Goal: Find specific page/section: Find specific page/section

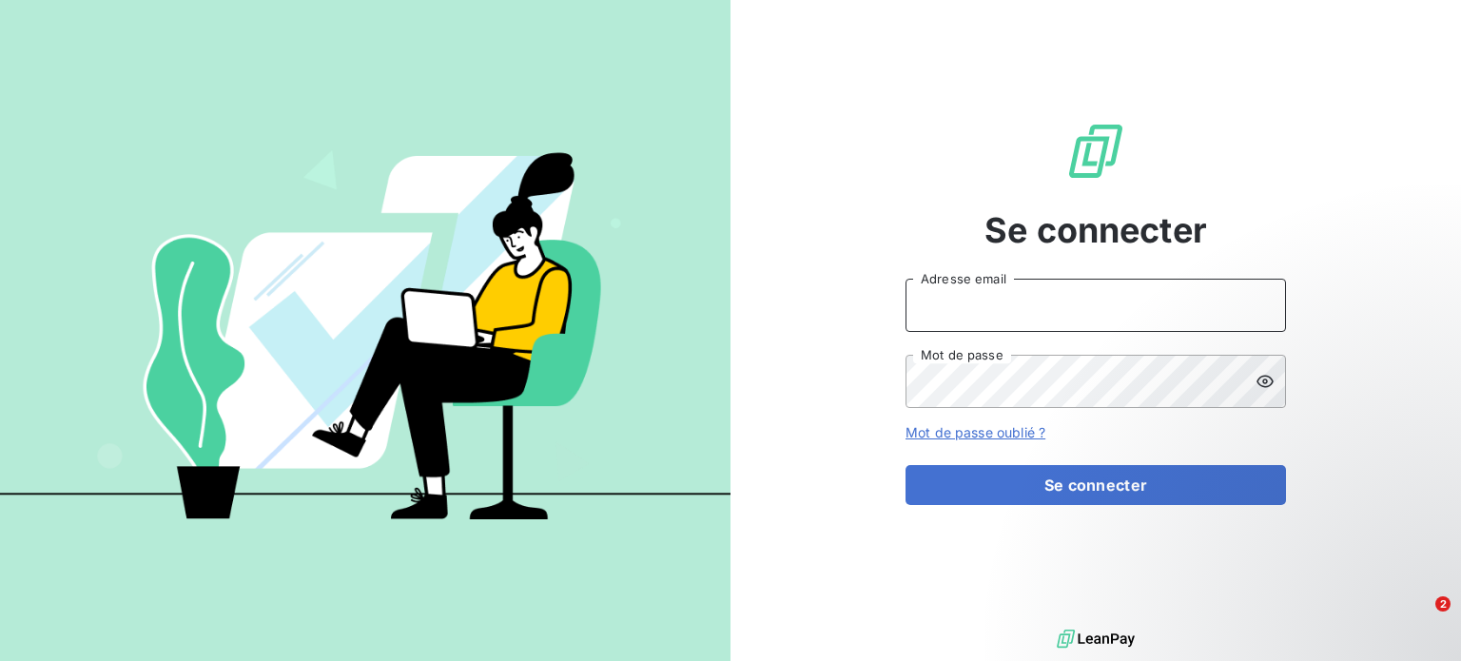
drag, startPoint x: 0, startPoint y: 0, endPoint x: 989, endPoint y: 323, distance: 1041.0
click at [989, 323] on input "Adresse email" at bounding box center [1096, 305] width 381 height 53
type input "[EMAIL_ADDRESS][DOMAIN_NAME]"
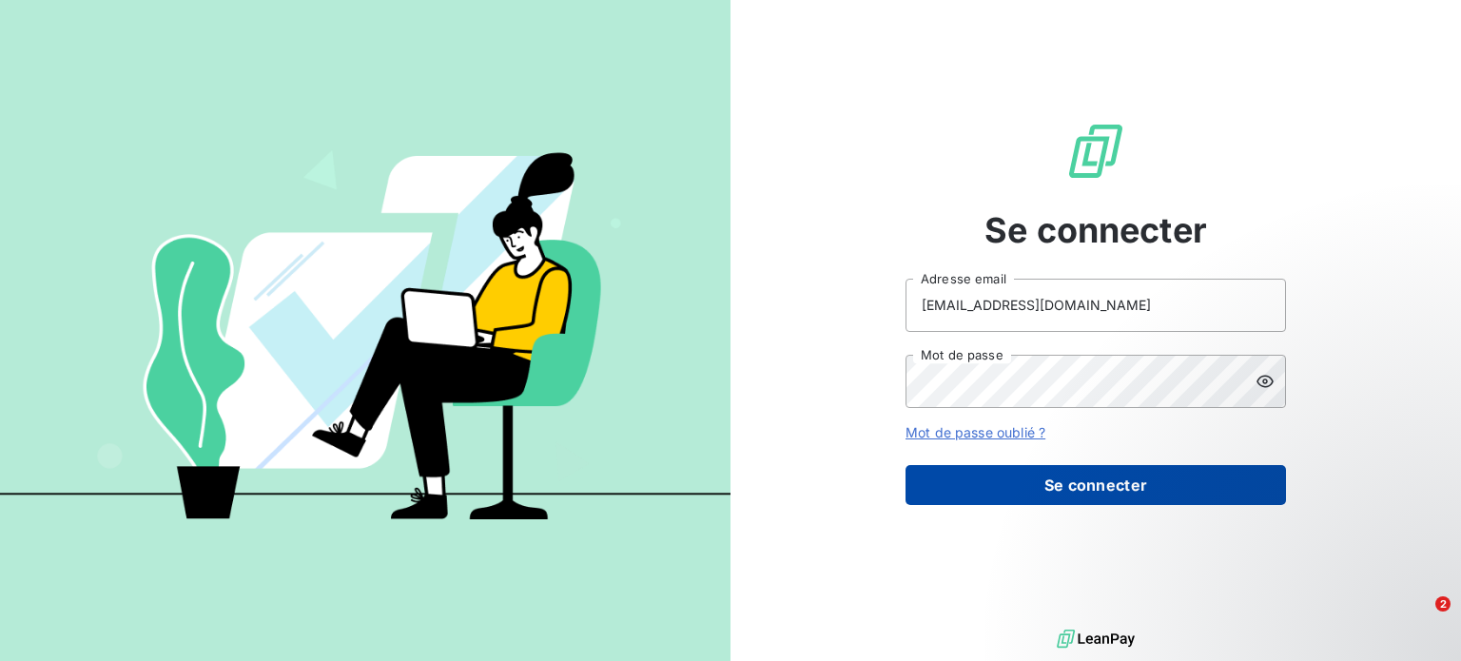
click at [1050, 486] on button "Se connecter" at bounding box center [1096, 485] width 381 height 40
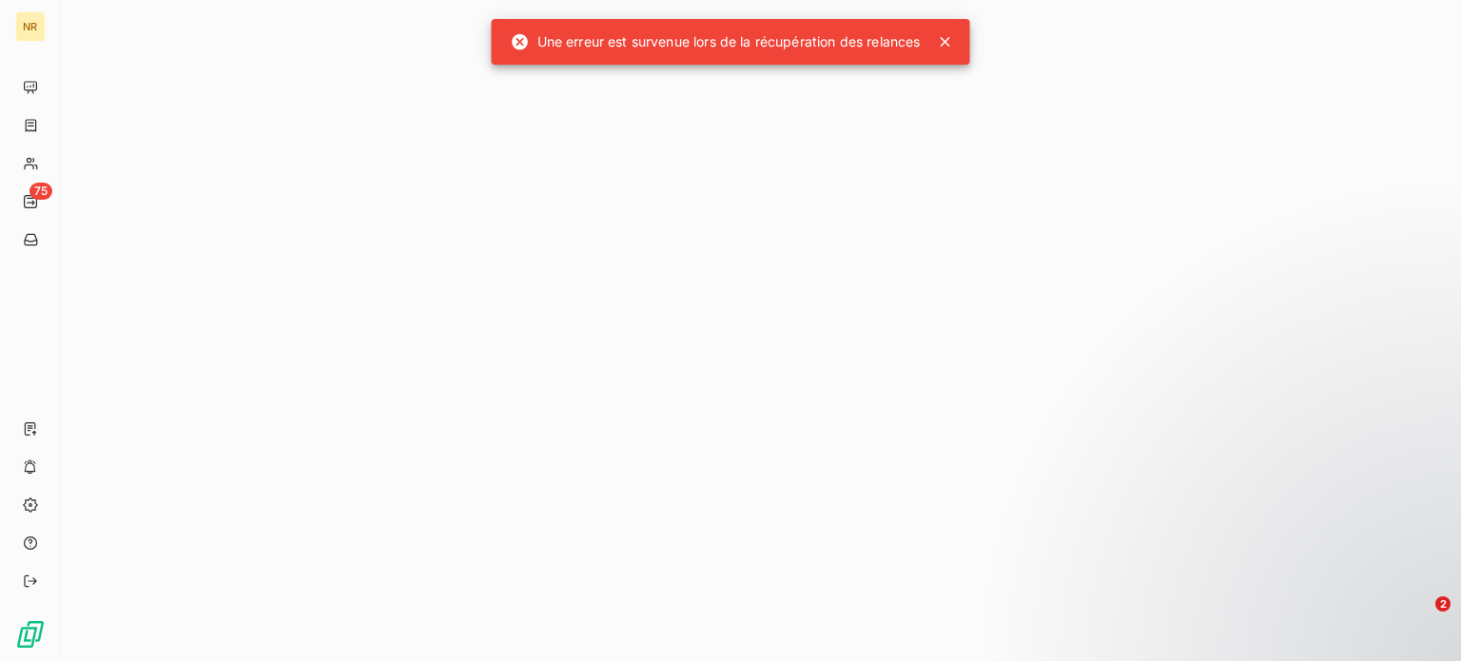
click at [950, 44] on icon at bounding box center [946, 42] width 10 height 10
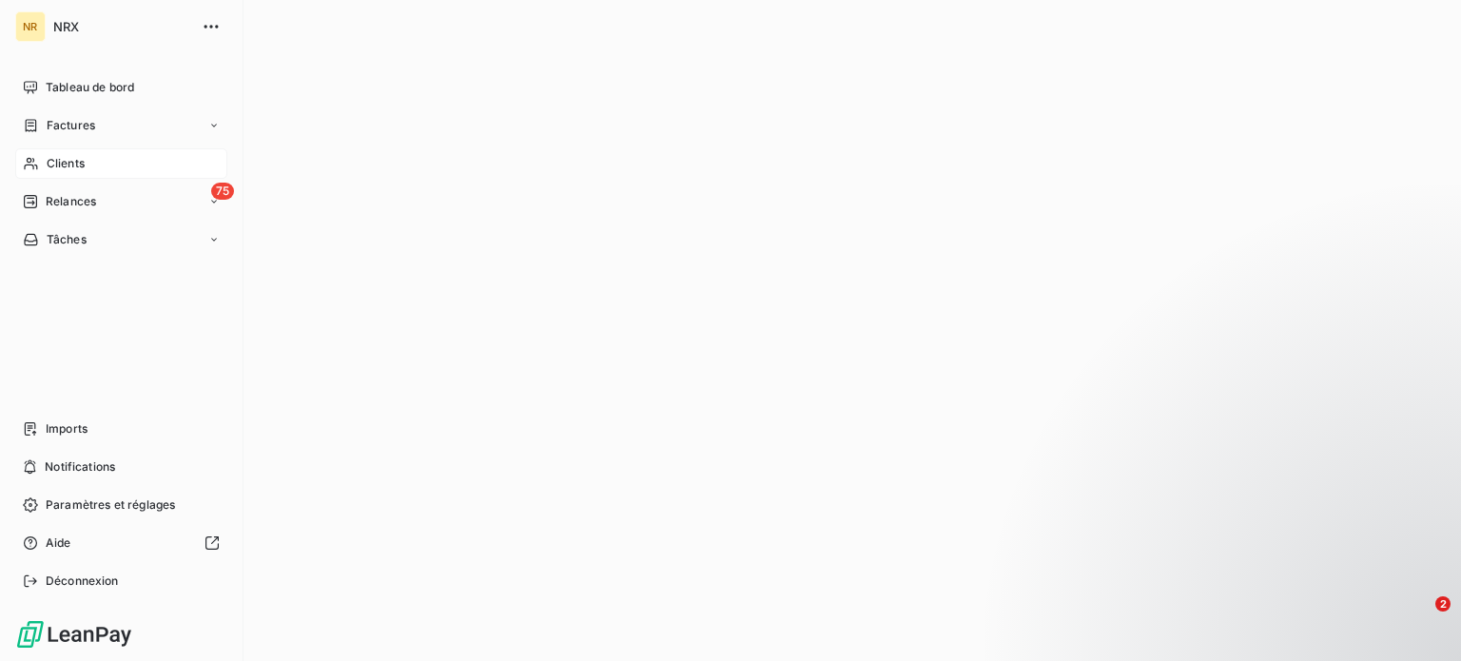
click at [75, 164] on span "Clients" at bounding box center [66, 163] width 38 height 17
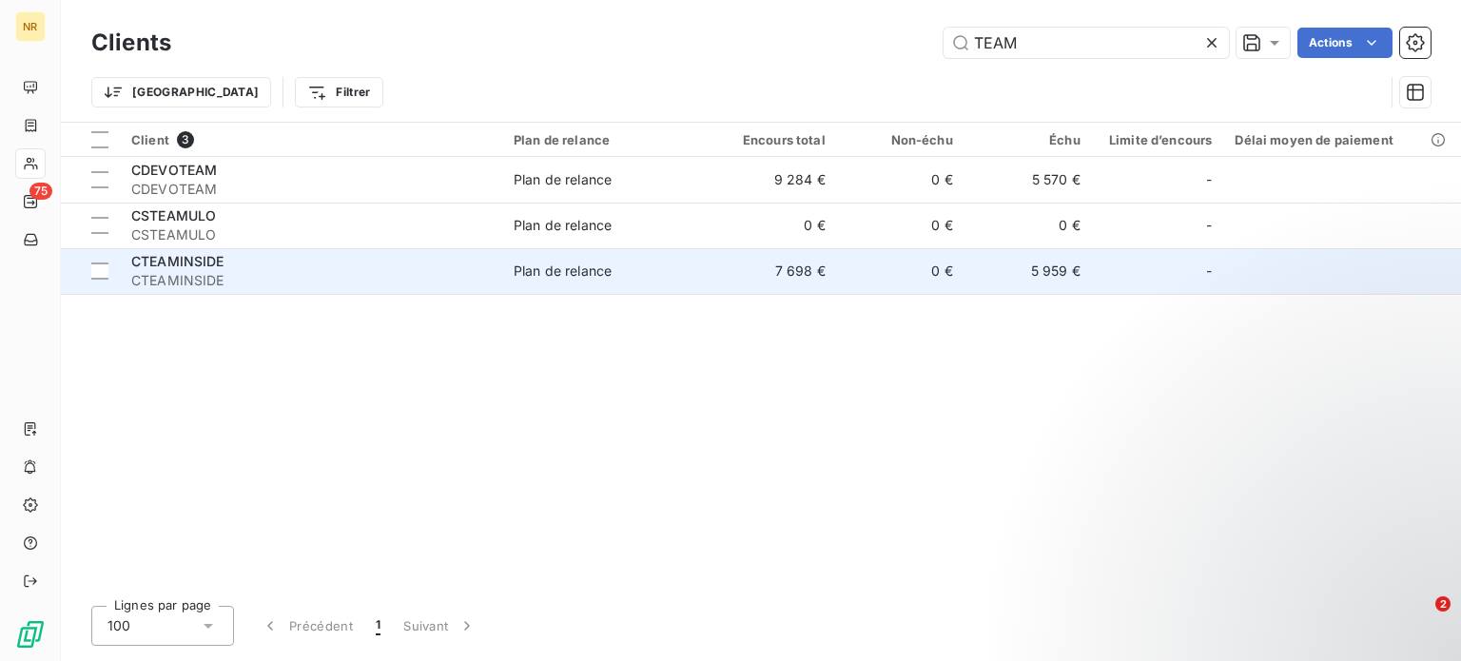
type input "TEAM"
click at [473, 264] on div "CTEAMINSIDE" at bounding box center [311, 261] width 360 height 19
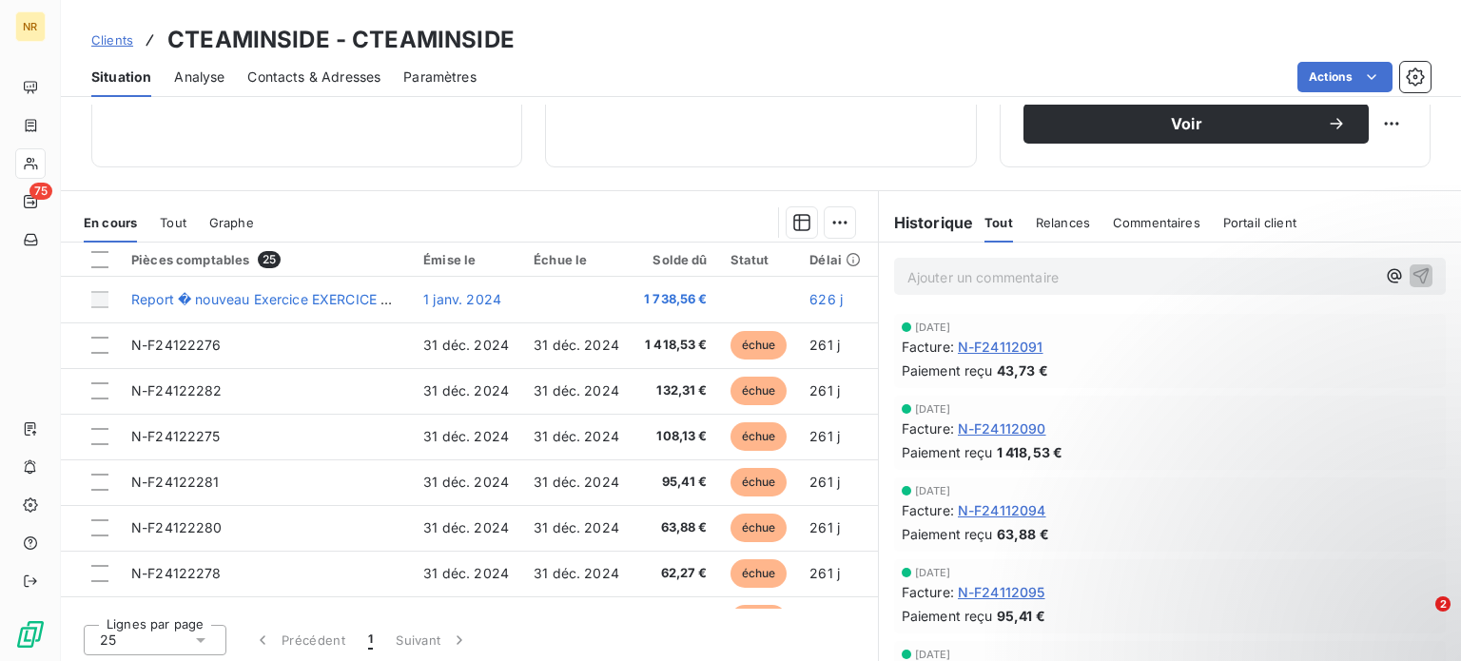
scroll to position [342, 0]
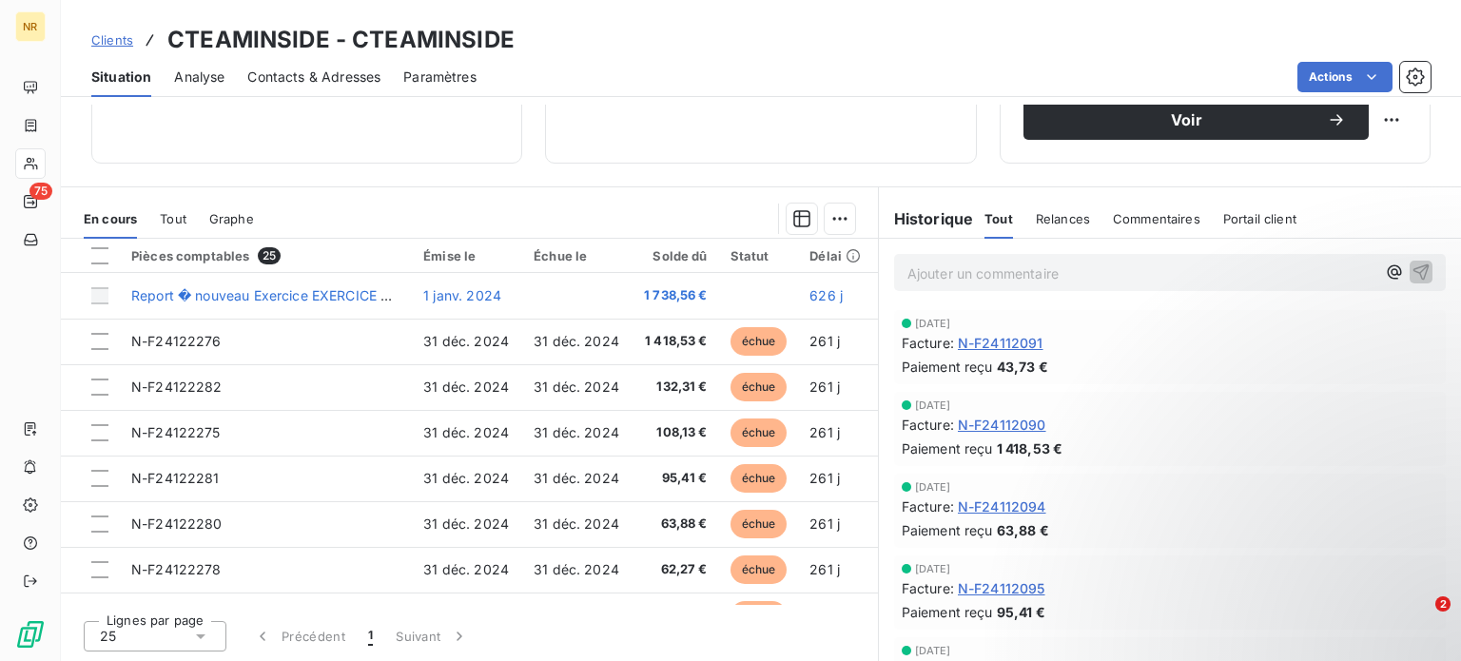
click at [821, 623] on div "Lignes par page 25 Précédent 1 Suivant" at bounding box center [469, 633] width 817 height 57
